Goal: Information Seeking & Learning: Check status

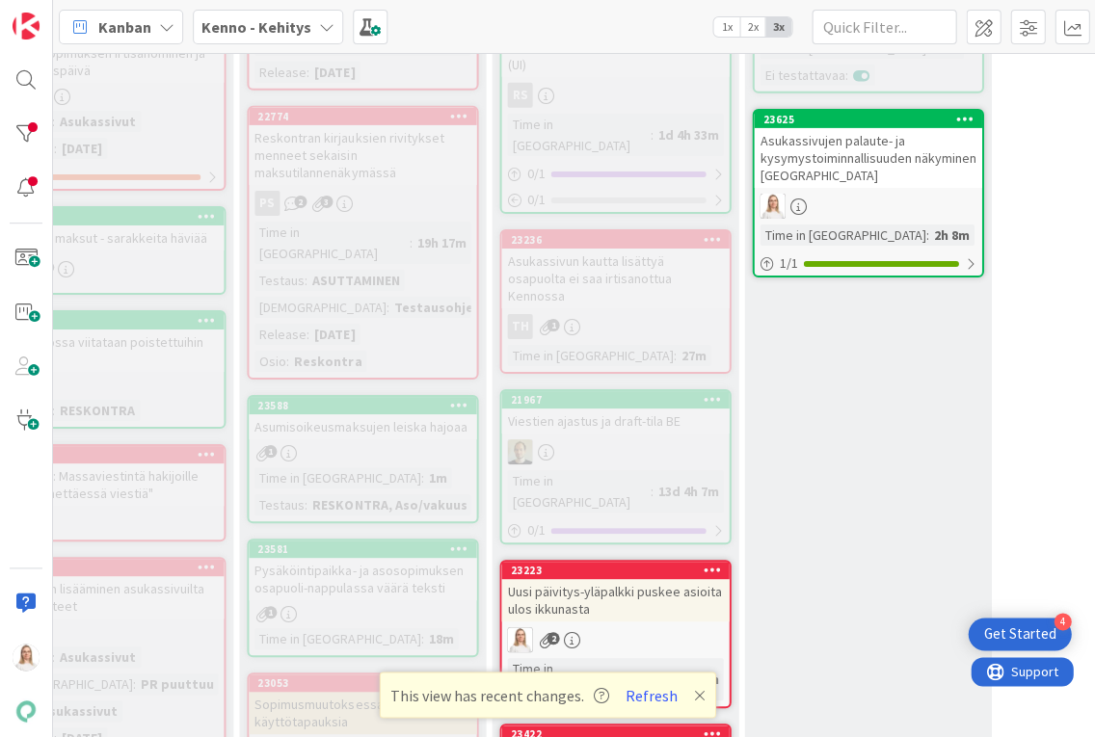
scroll to position [1222, 387]
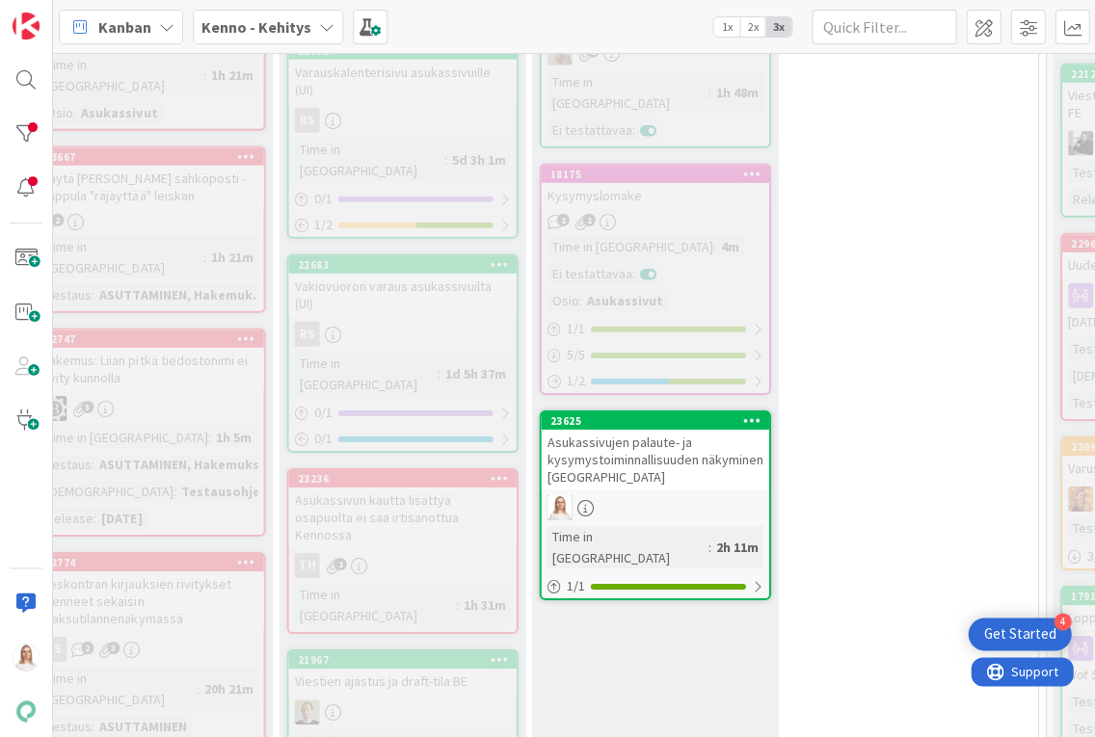
scroll to position [882, 600]
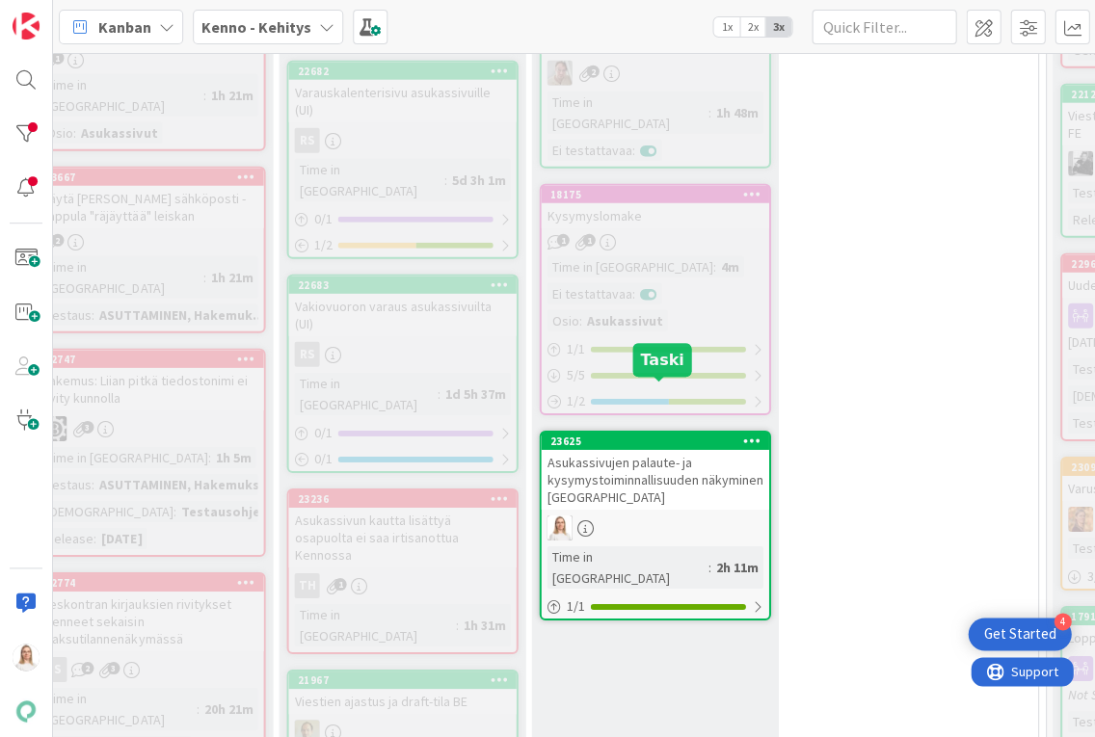
click at [640, 435] on div "23625" at bounding box center [658, 441] width 219 height 13
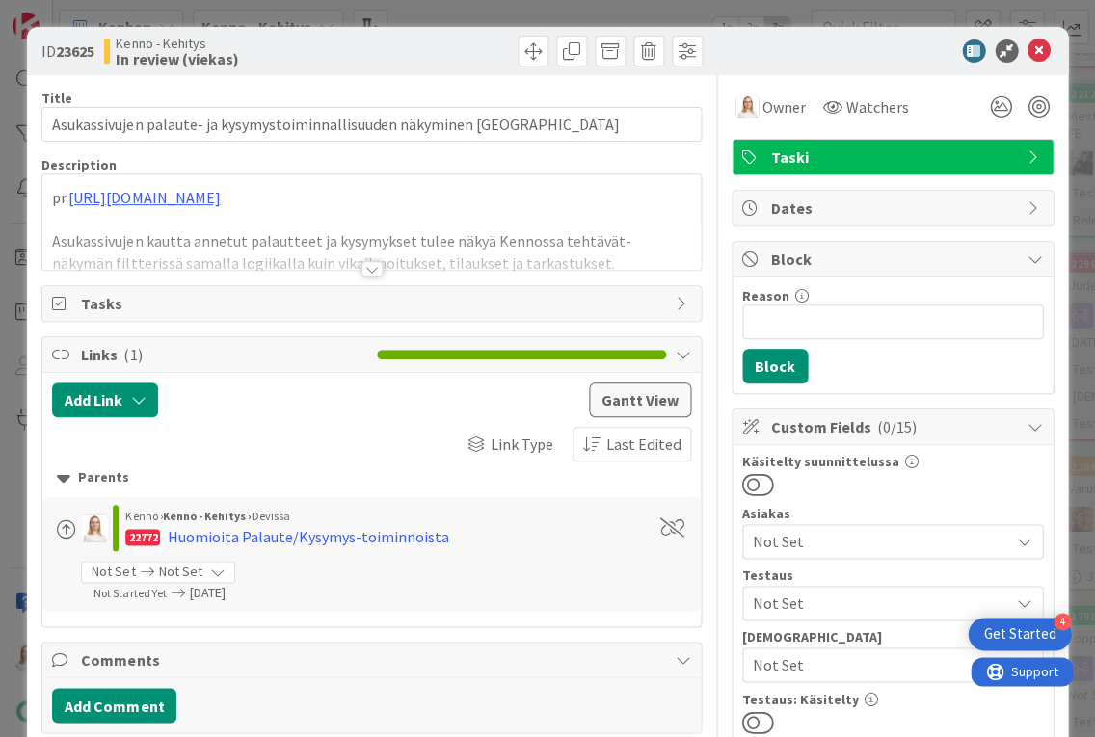
click at [370, 271] on div at bounding box center [371, 268] width 21 height 15
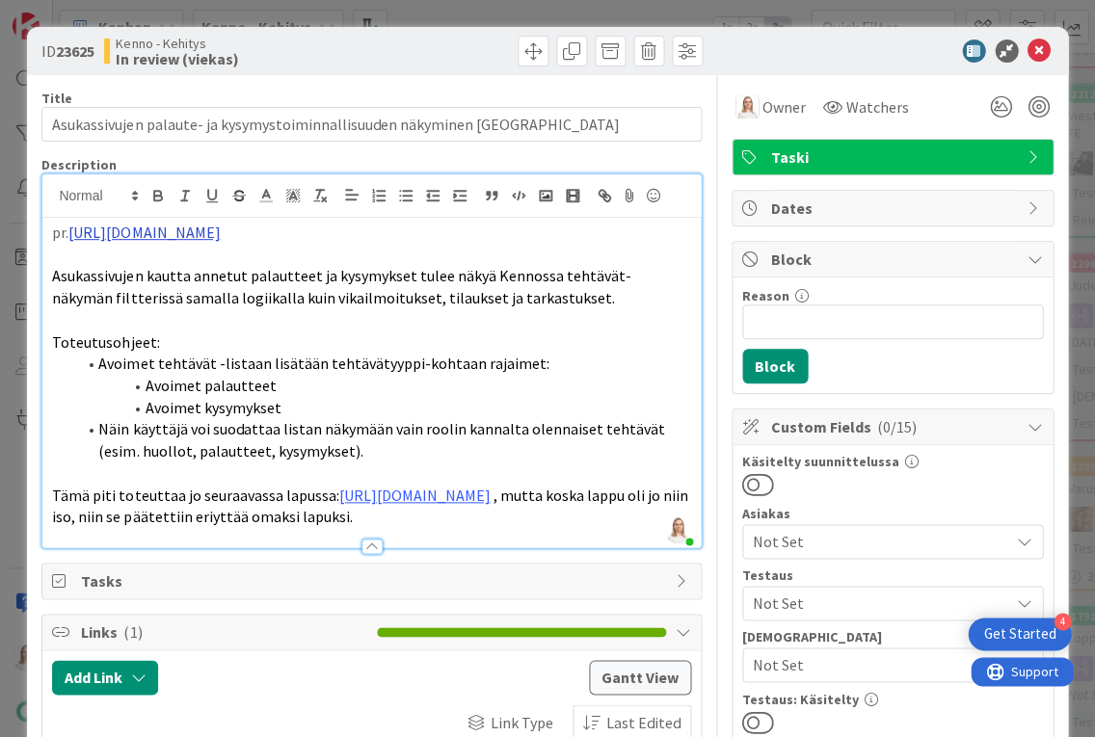
click at [220, 225] on link "[URL][DOMAIN_NAME]" at bounding box center [143, 232] width 151 height 19
click at [222, 265] on link "[URL][DOMAIN_NAME]" at bounding box center [170, 269] width 132 height 25
click at [1043, 48] on icon at bounding box center [1038, 51] width 23 height 23
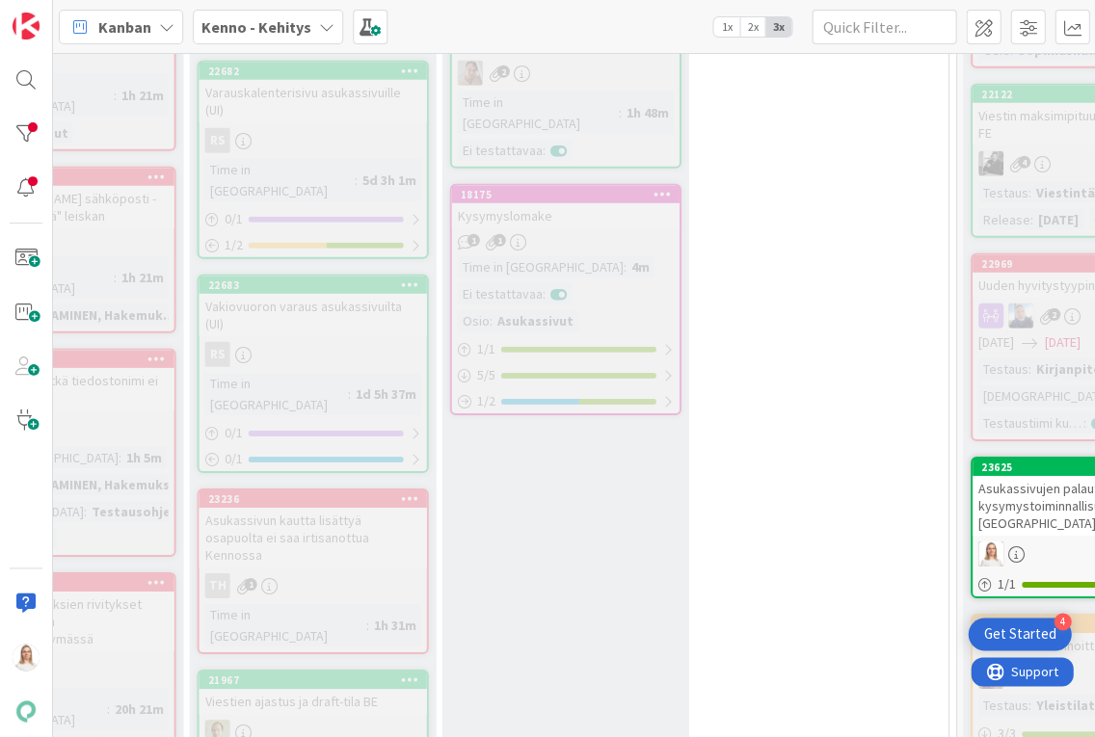
scroll to position [882, 725]
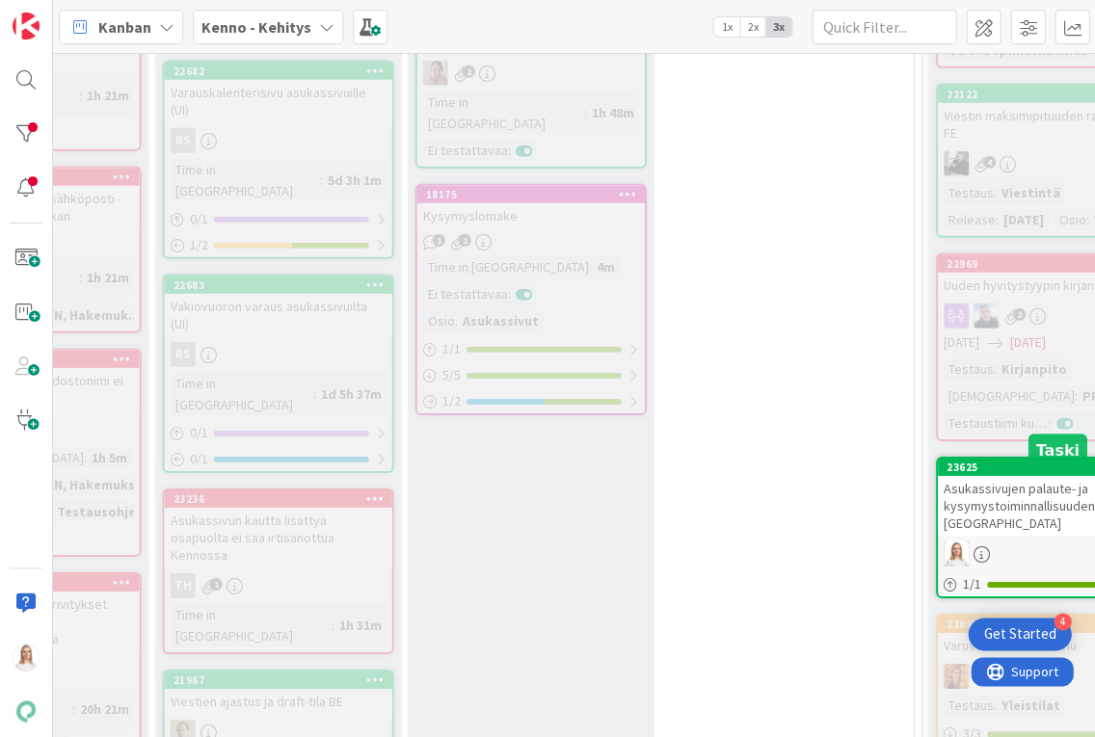
click at [1021, 473] on div "23625" at bounding box center [1054, 467] width 219 height 13
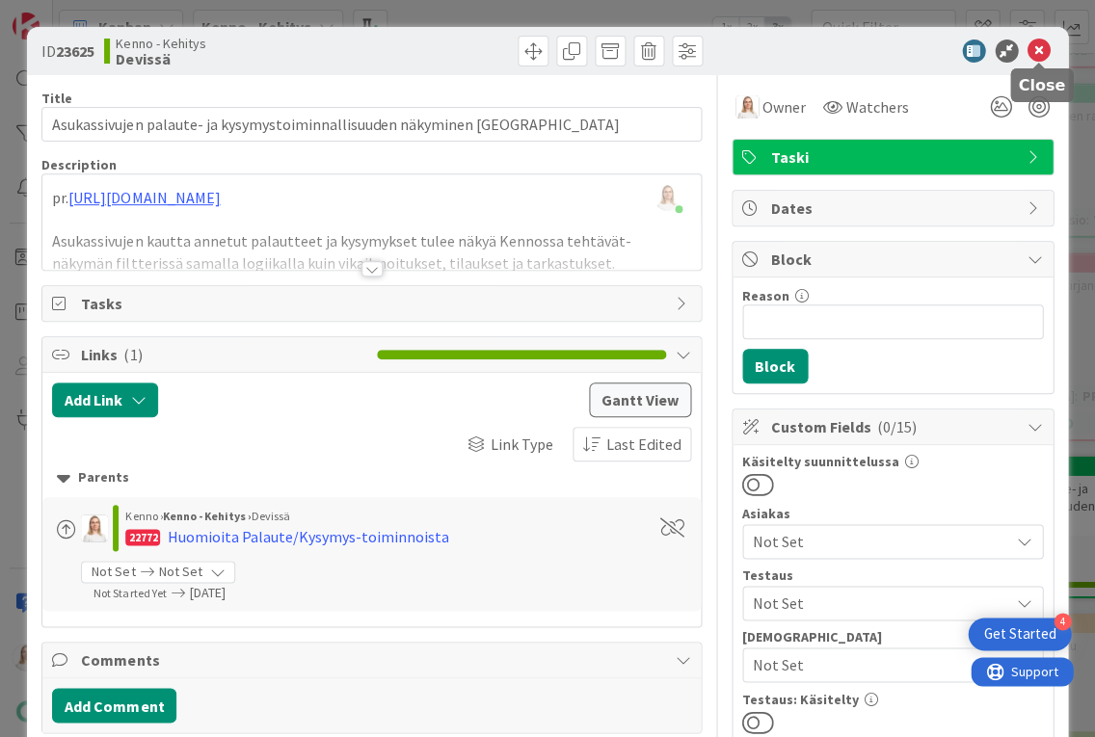
click at [1040, 42] on icon at bounding box center [1038, 51] width 23 height 23
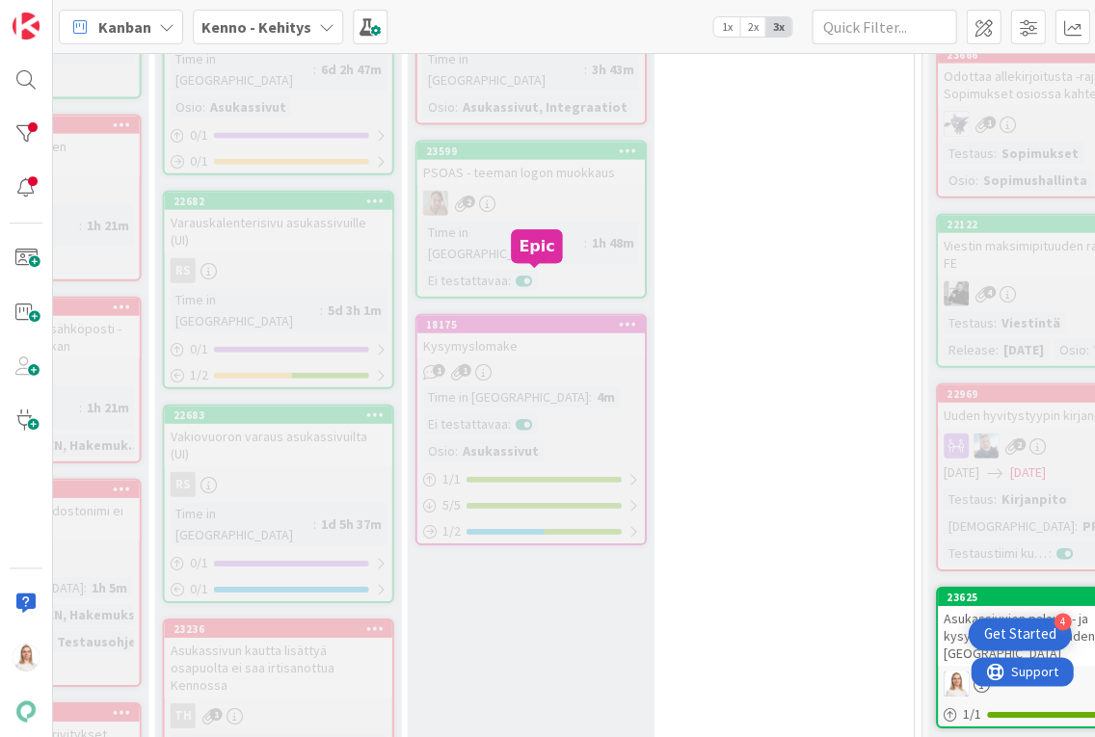
click at [505, 318] on div "18175" at bounding box center [534, 324] width 219 height 13
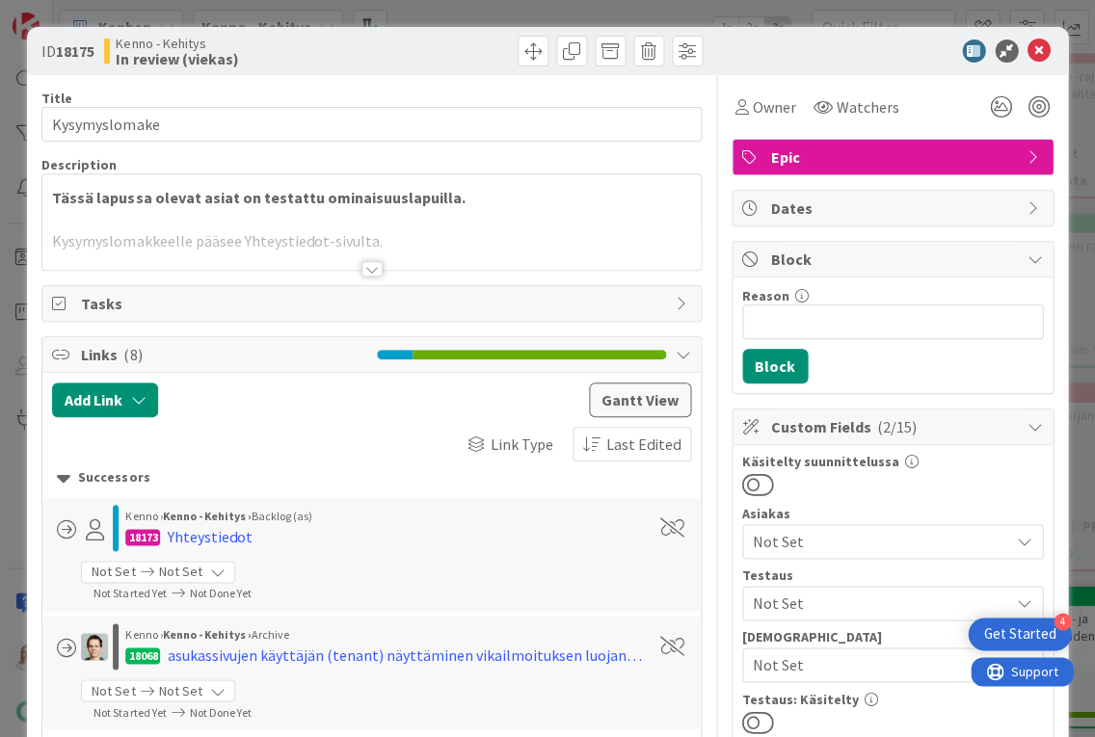
click at [376, 266] on div at bounding box center [371, 268] width 21 height 15
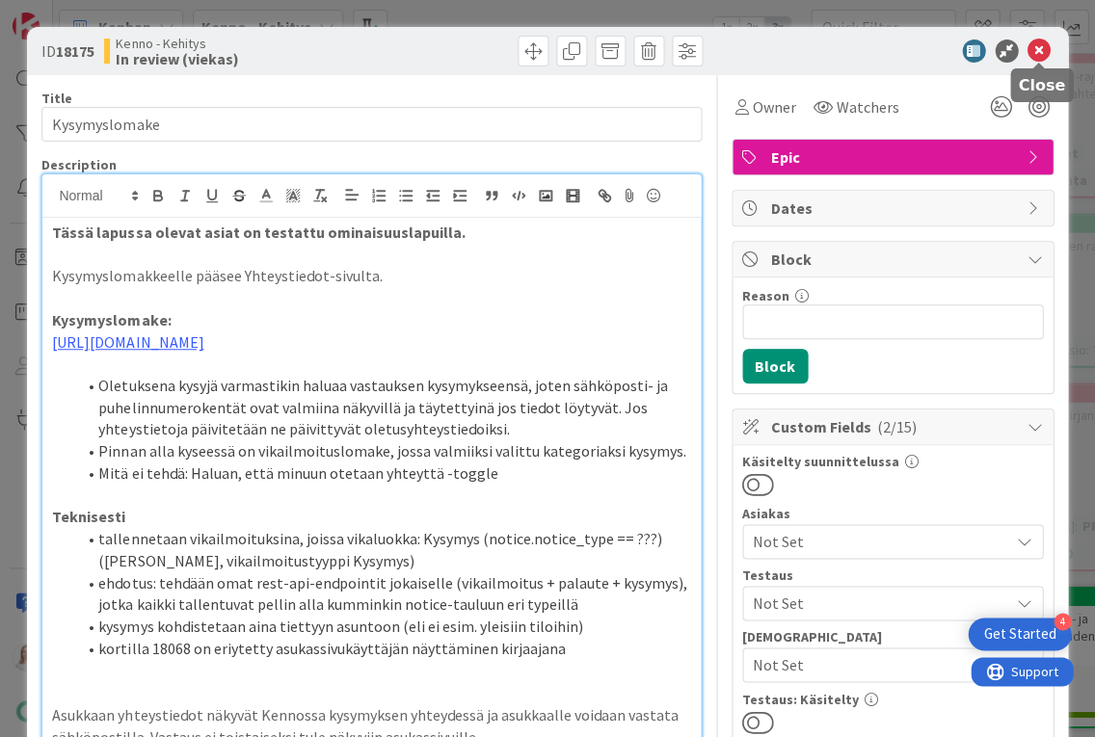
click at [1034, 54] on icon at bounding box center [1038, 51] width 23 height 23
